Goal: Task Accomplishment & Management: Complete application form

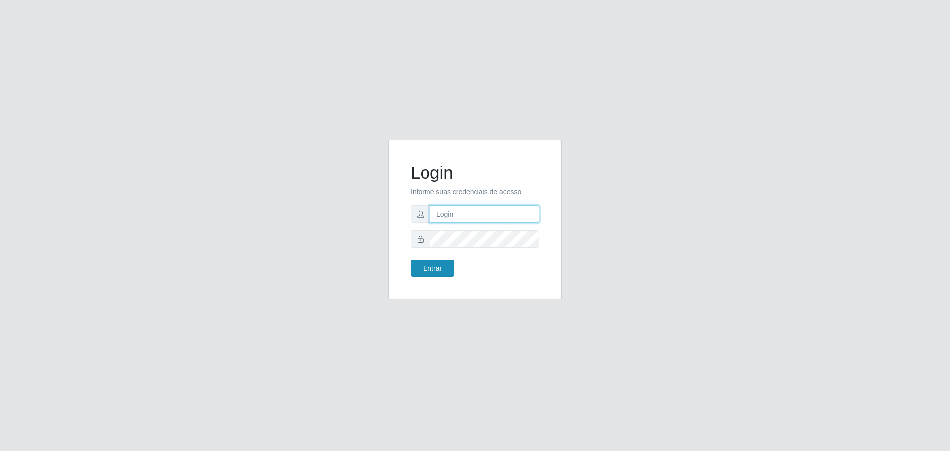
type input "[EMAIL_ADDRESS][DOMAIN_NAME]"
click at [447, 269] on button "Entrar" at bounding box center [433, 268] width 44 height 17
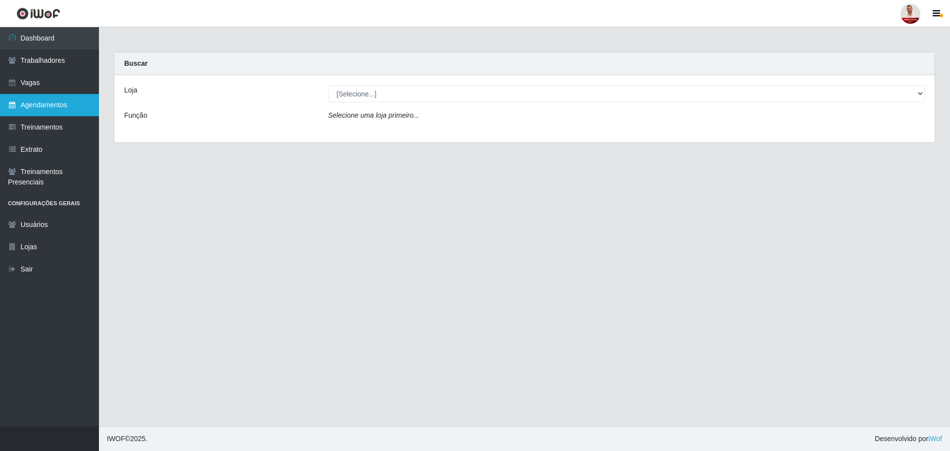
click at [67, 107] on link "Agendamentos" at bounding box center [49, 105] width 99 height 22
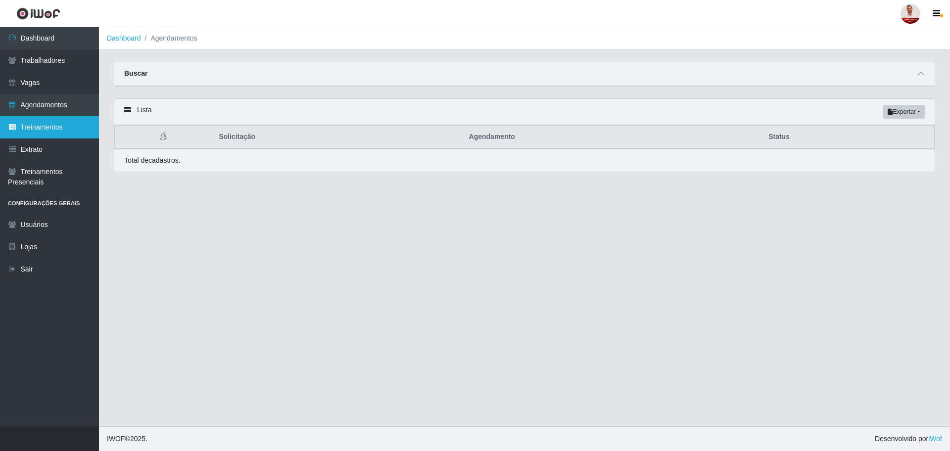
click at [59, 129] on link "Treinamentos" at bounding box center [49, 127] width 99 height 22
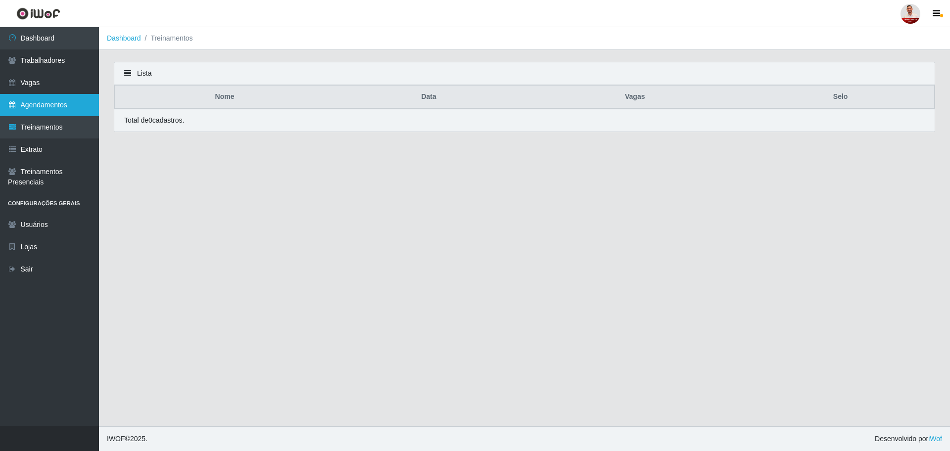
click at [57, 107] on link "Agendamentos" at bounding box center [49, 105] width 99 height 22
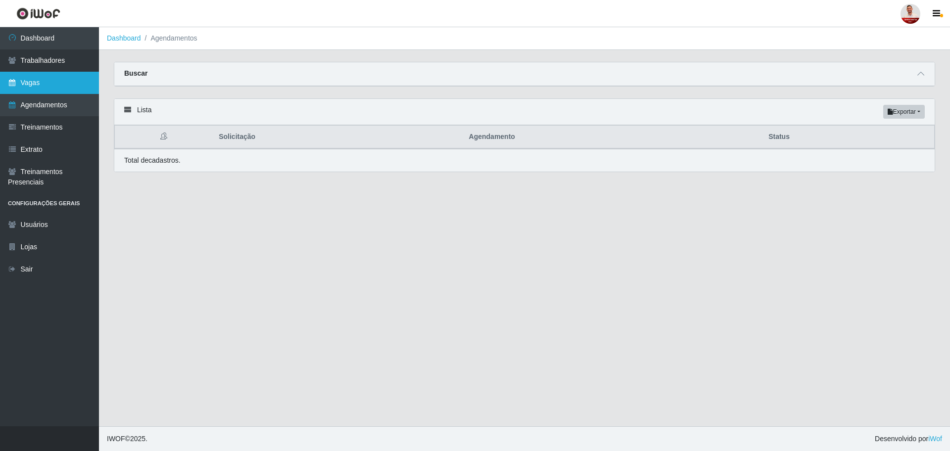
click at [86, 85] on link "Vagas" at bounding box center [49, 83] width 99 height 22
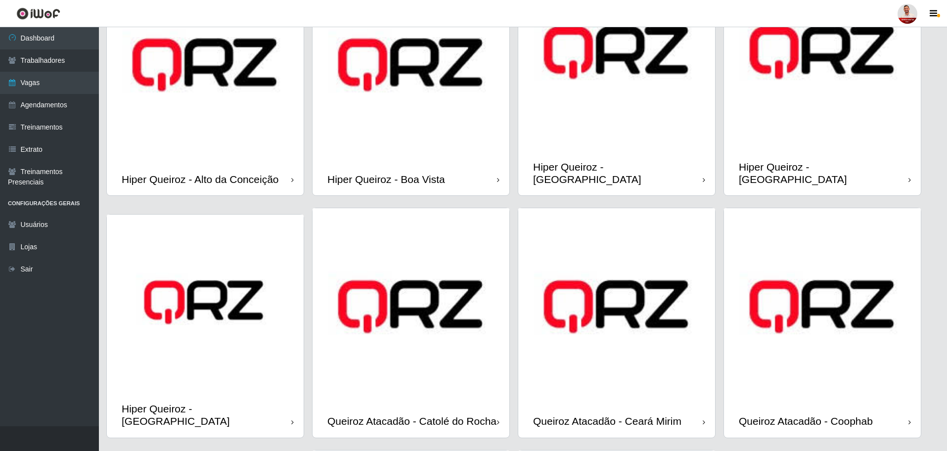
scroll to position [186, 0]
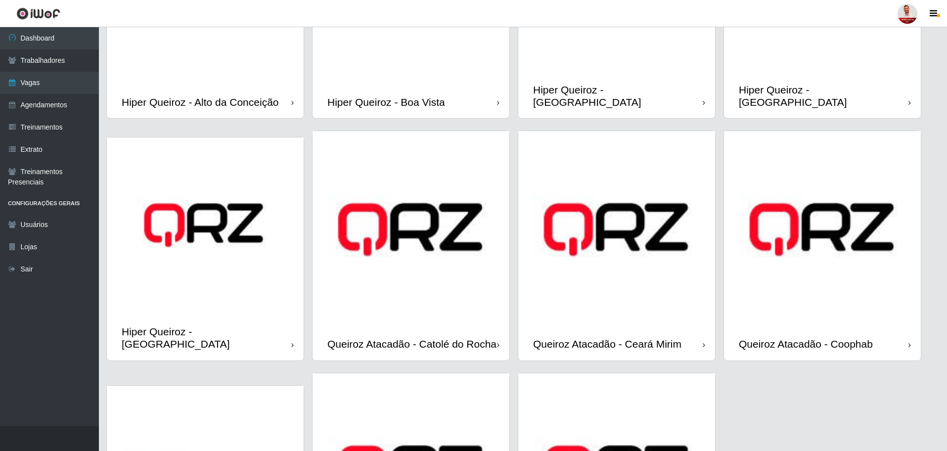
click at [465, 88] on div "Hiper Queiroz - Boa Vista" at bounding box center [411, 102] width 197 height 32
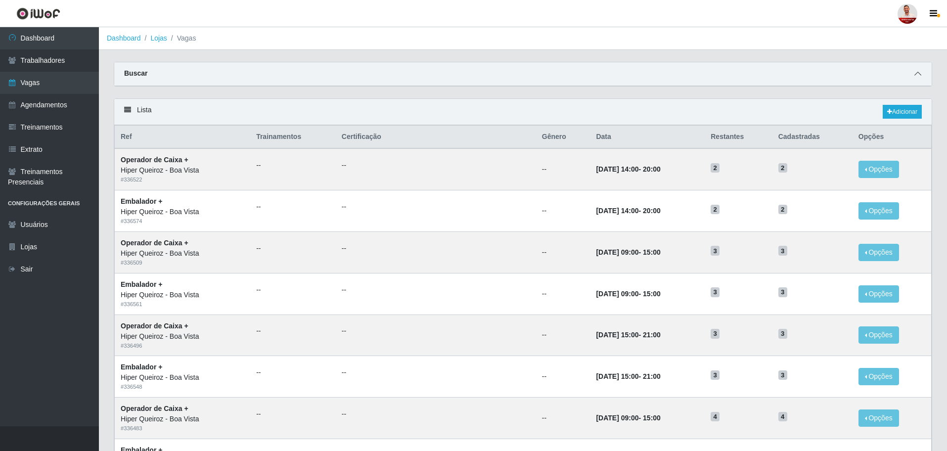
click at [918, 75] on icon at bounding box center [918, 73] width 7 height 7
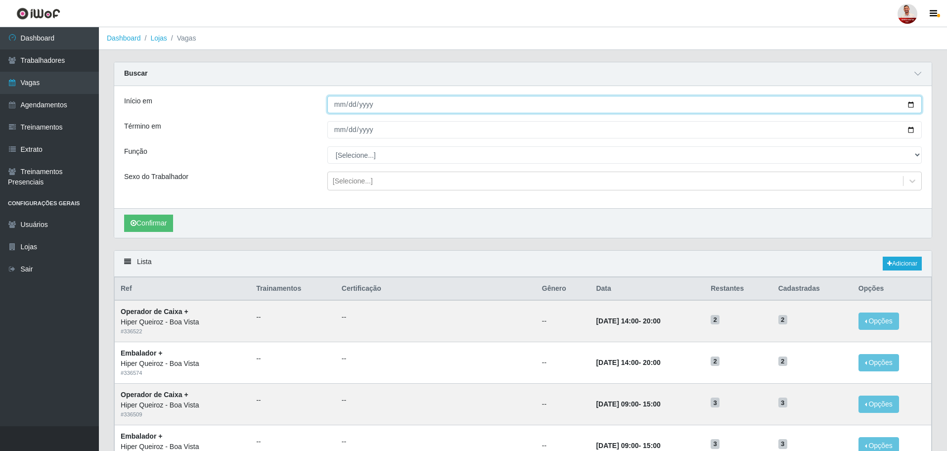
click at [395, 107] on input "Início em" at bounding box center [624, 104] width 595 height 17
click at [913, 101] on input "Início em" at bounding box center [624, 104] width 595 height 17
type input "[DATE]"
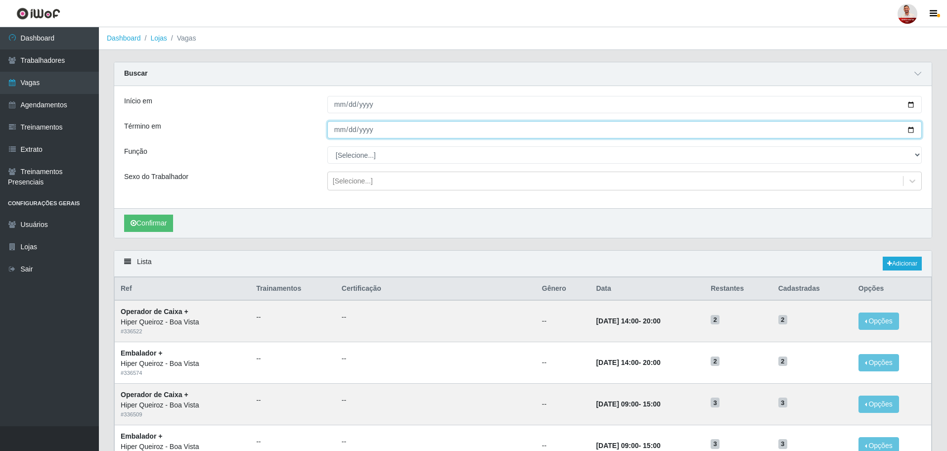
click at [378, 123] on input "Término em" at bounding box center [624, 129] width 595 height 17
click at [910, 130] on input "Término em" at bounding box center [624, 129] width 595 height 17
type input "[DATE]"
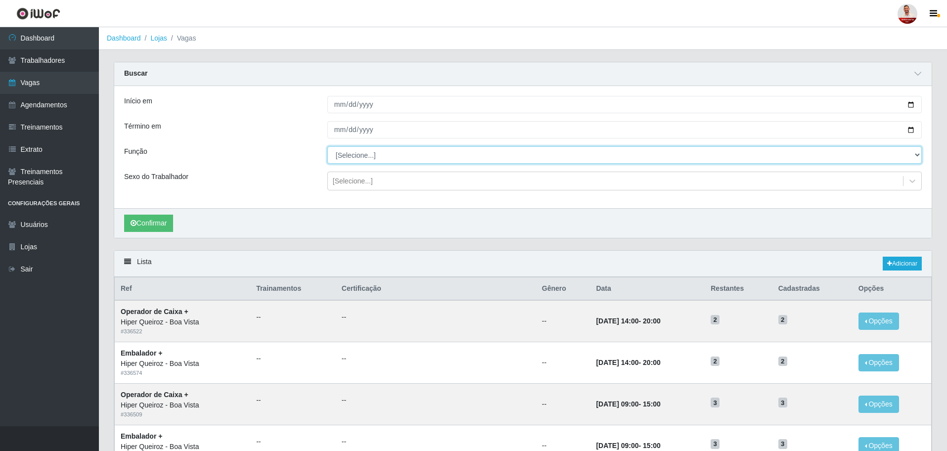
click at [375, 158] on select "[Selecione...] Embalador Embalador + Embalador ++ Operador de Caixa Operador de…" at bounding box center [624, 154] width 595 height 17
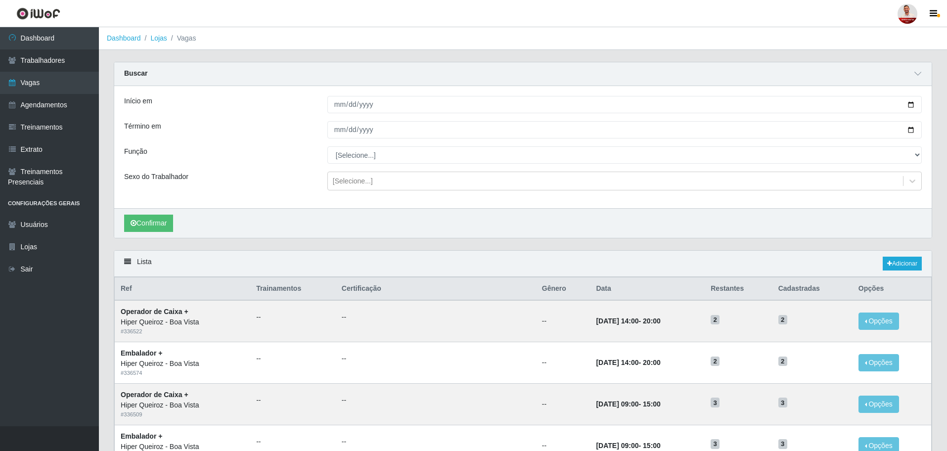
click at [287, 155] on div "Função" at bounding box center [218, 154] width 203 height 17
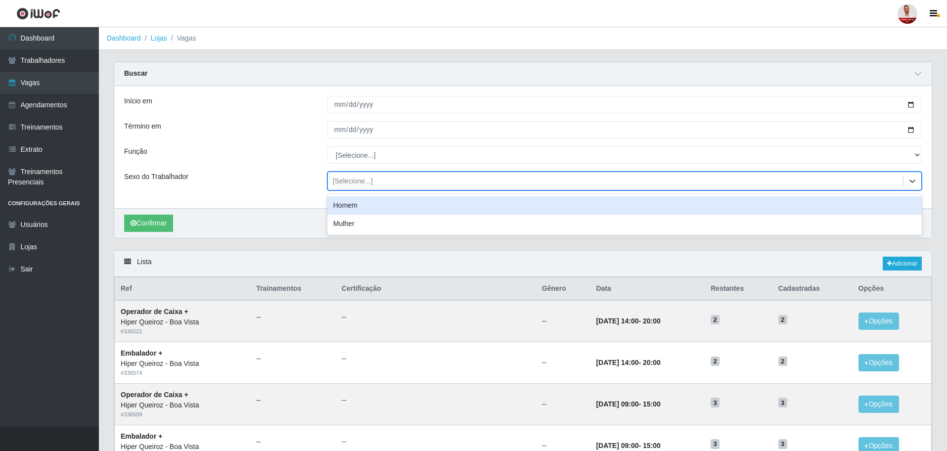
click at [338, 183] on div "[Selecione...]" at bounding box center [353, 181] width 40 height 10
click at [289, 173] on div "Sexo do Trabalhador" at bounding box center [218, 181] width 203 height 19
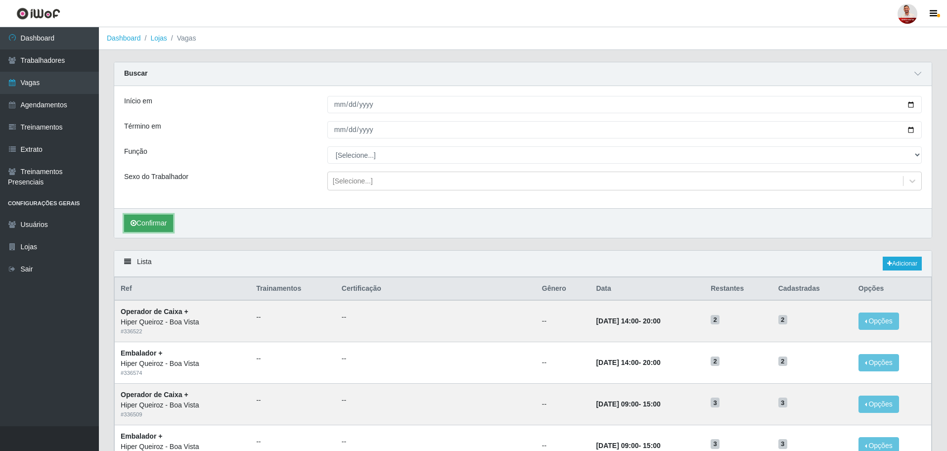
click at [145, 220] on button "Confirmar" at bounding box center [148, 223] width 49 height 17
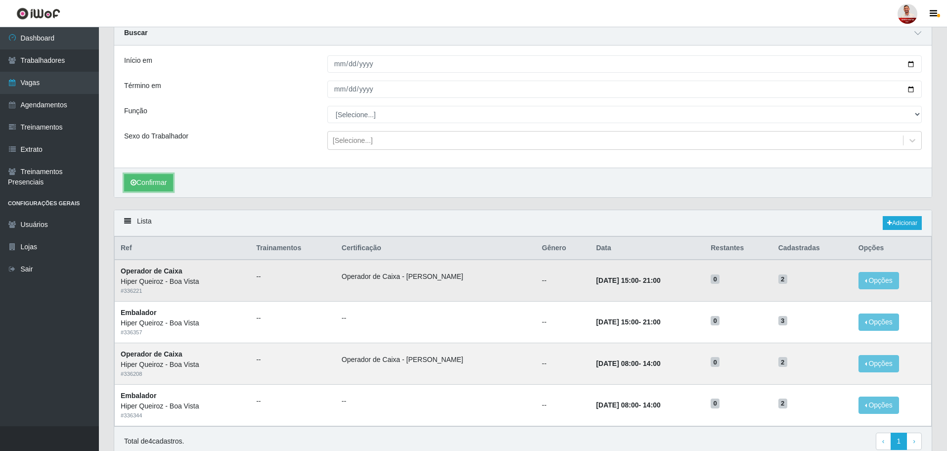
scroll to position [62, 0]
